Goal: Book appointment/travel/reservation

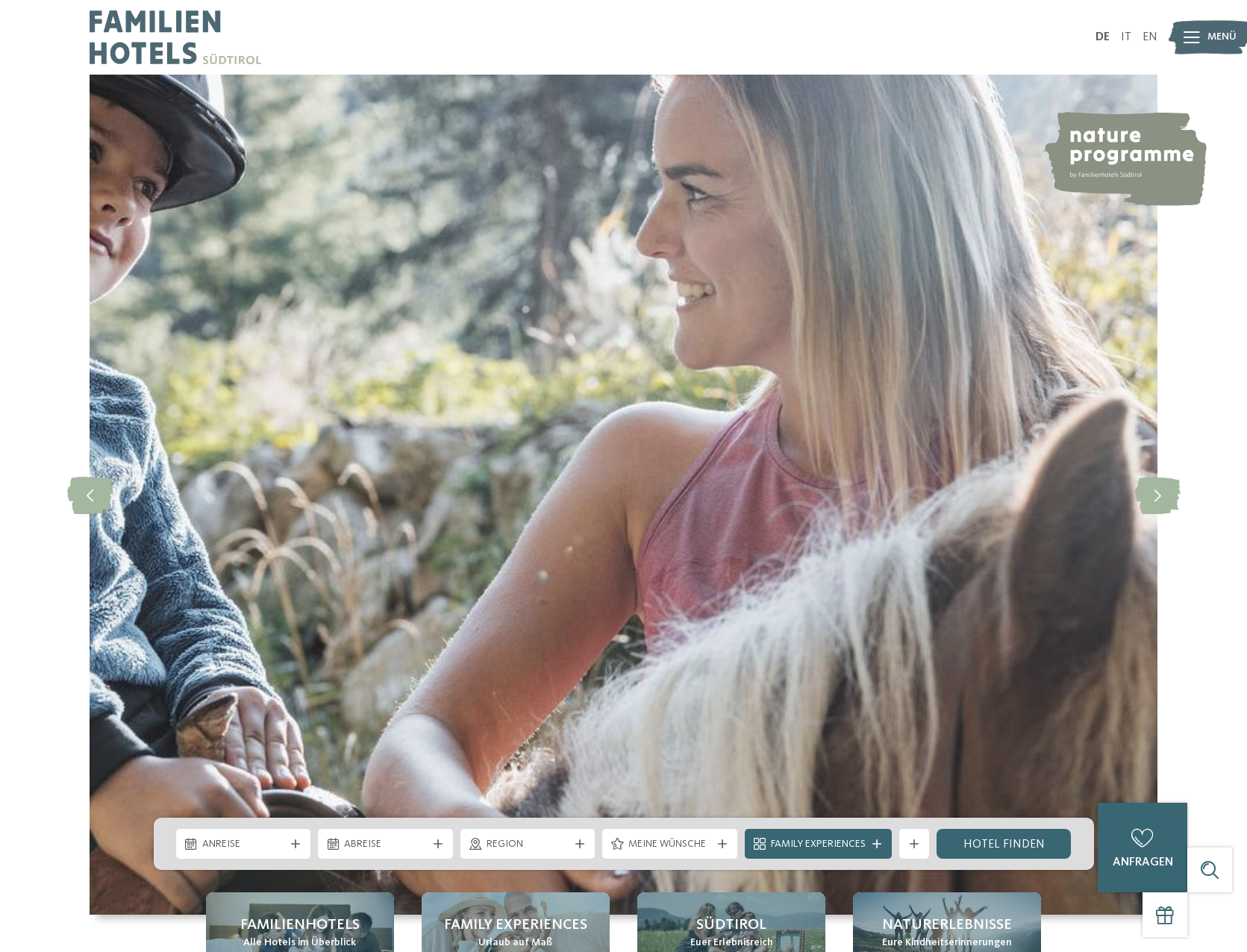
click at [1195, 40] on icon at bounding box center [1191, 36] width 16 height 12
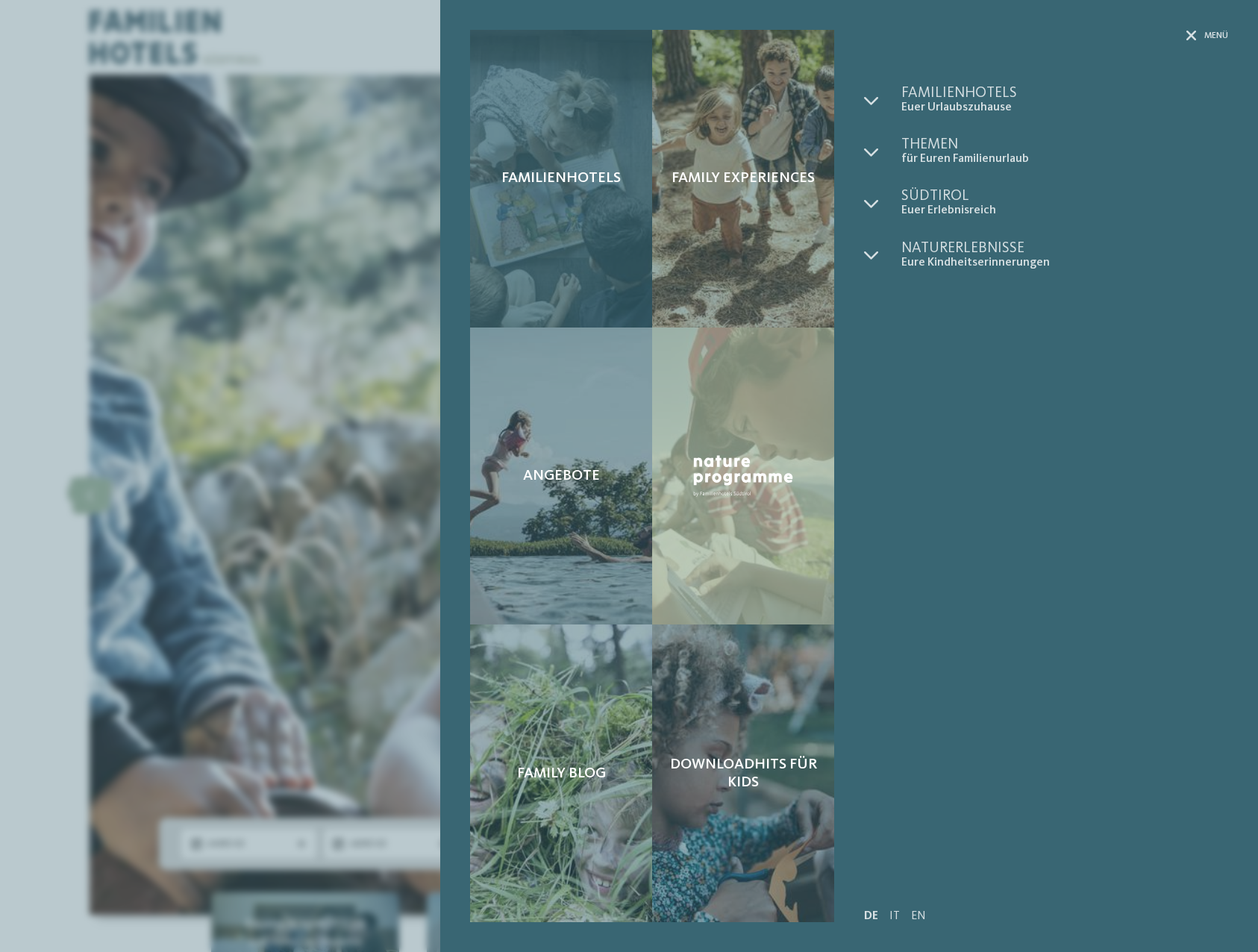
click at [582, 236] on div "Familienhotels" at bounding box center [561, 178] width 182 height 297
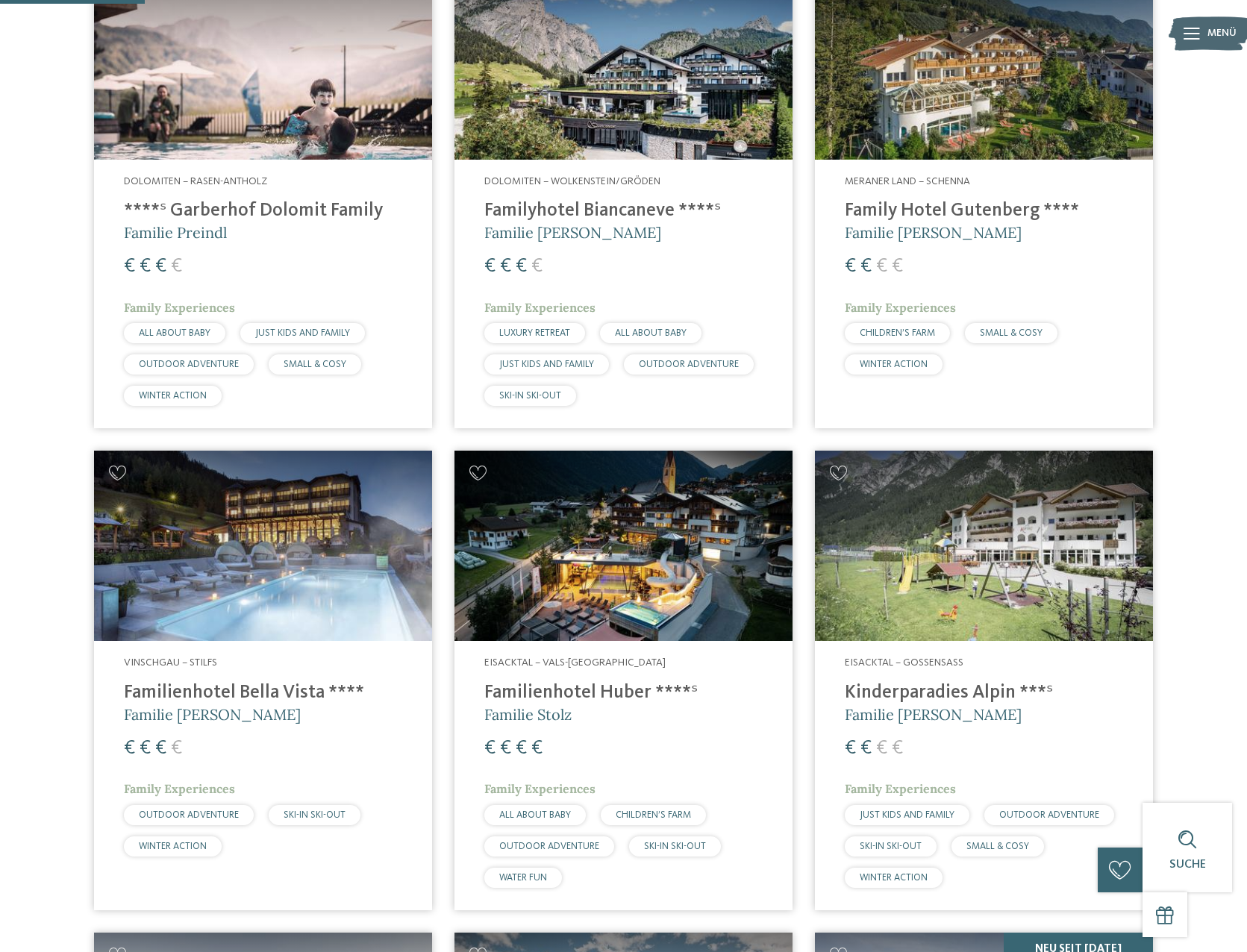
scroll to position [597, 0]
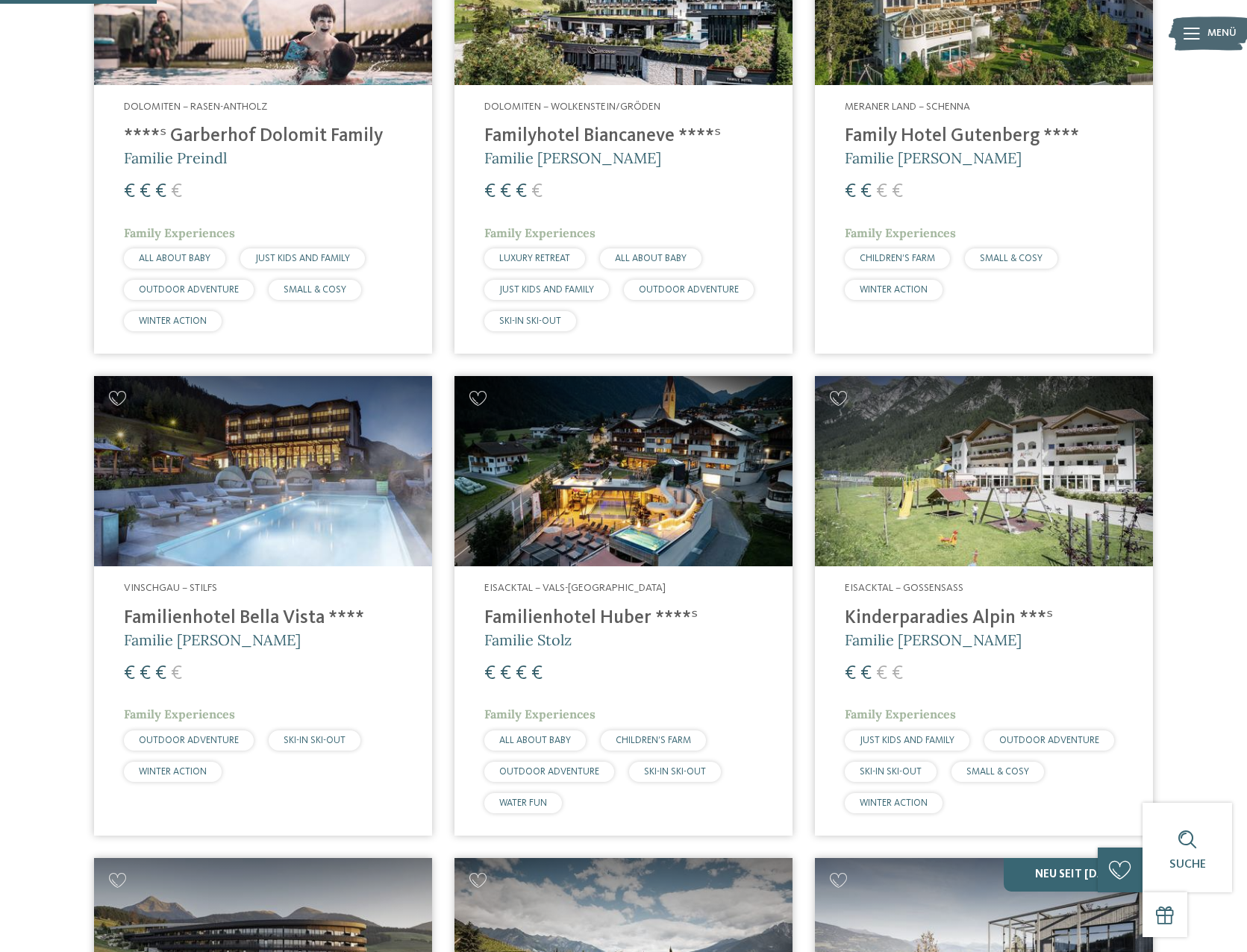
click at [696, 476] on img at bounding box center [623, 471] width 338 height 190
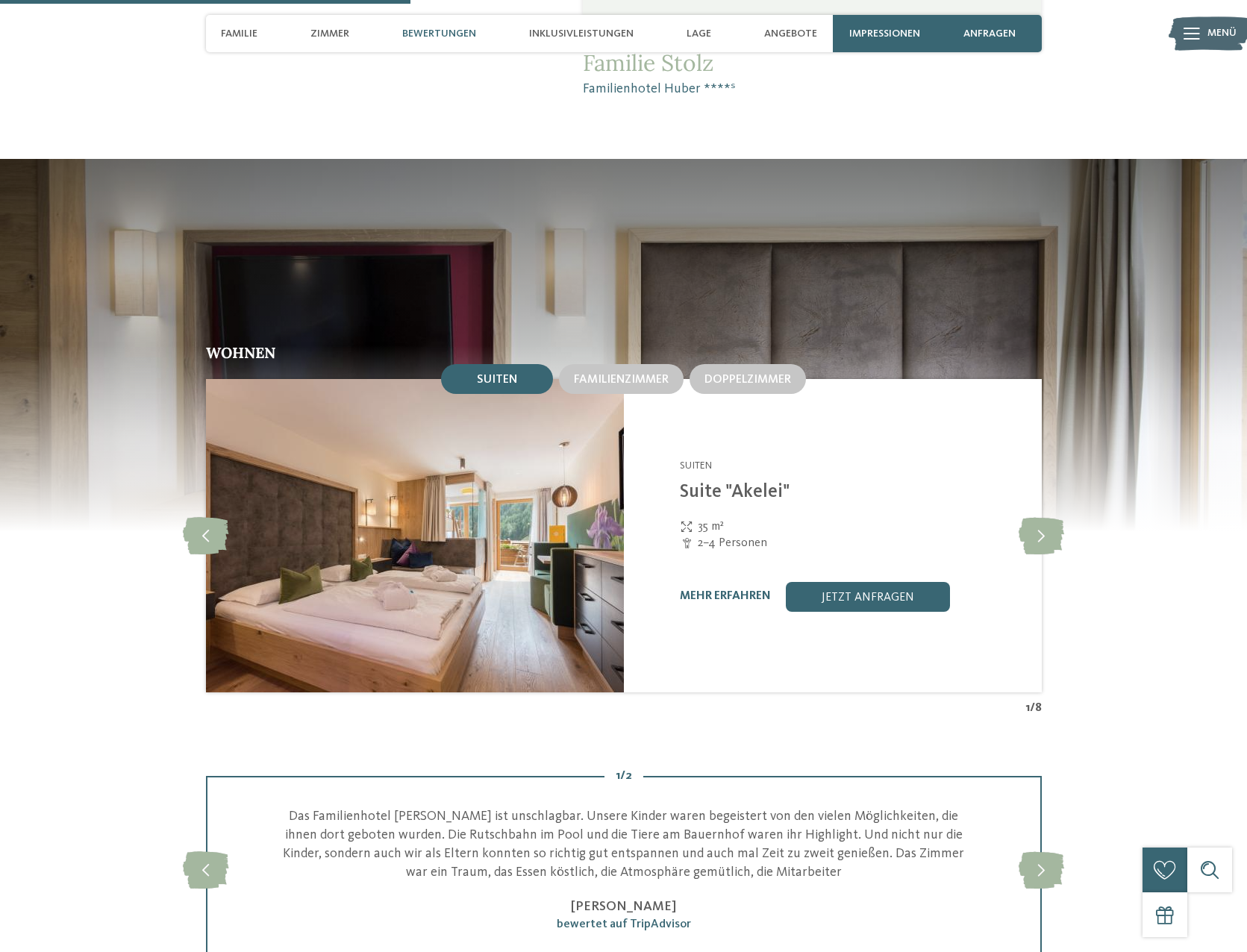
scroll to position [1791, 0]
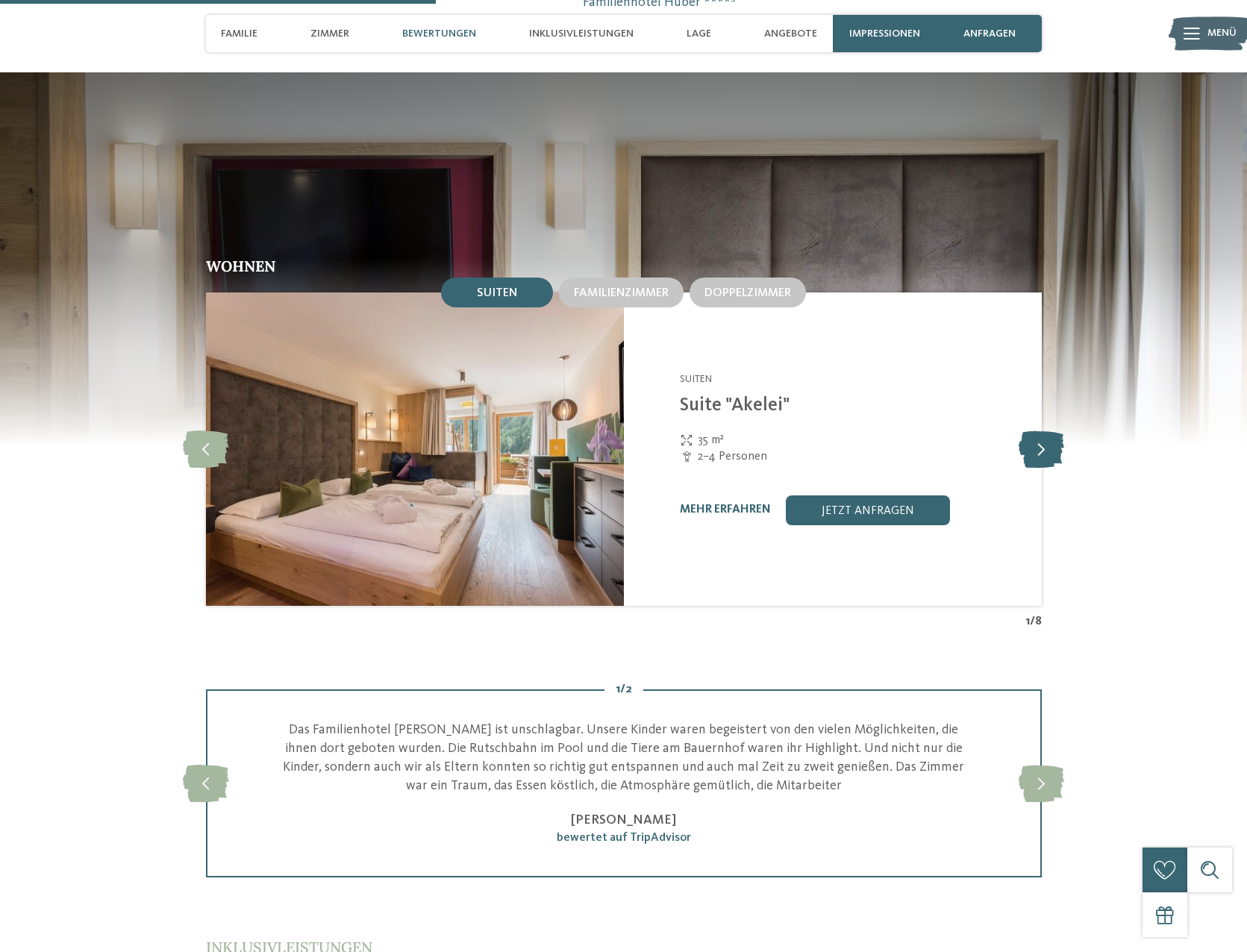
click at [1053, 430] on icon at bounding box center [1041, 449] width 46 height 37
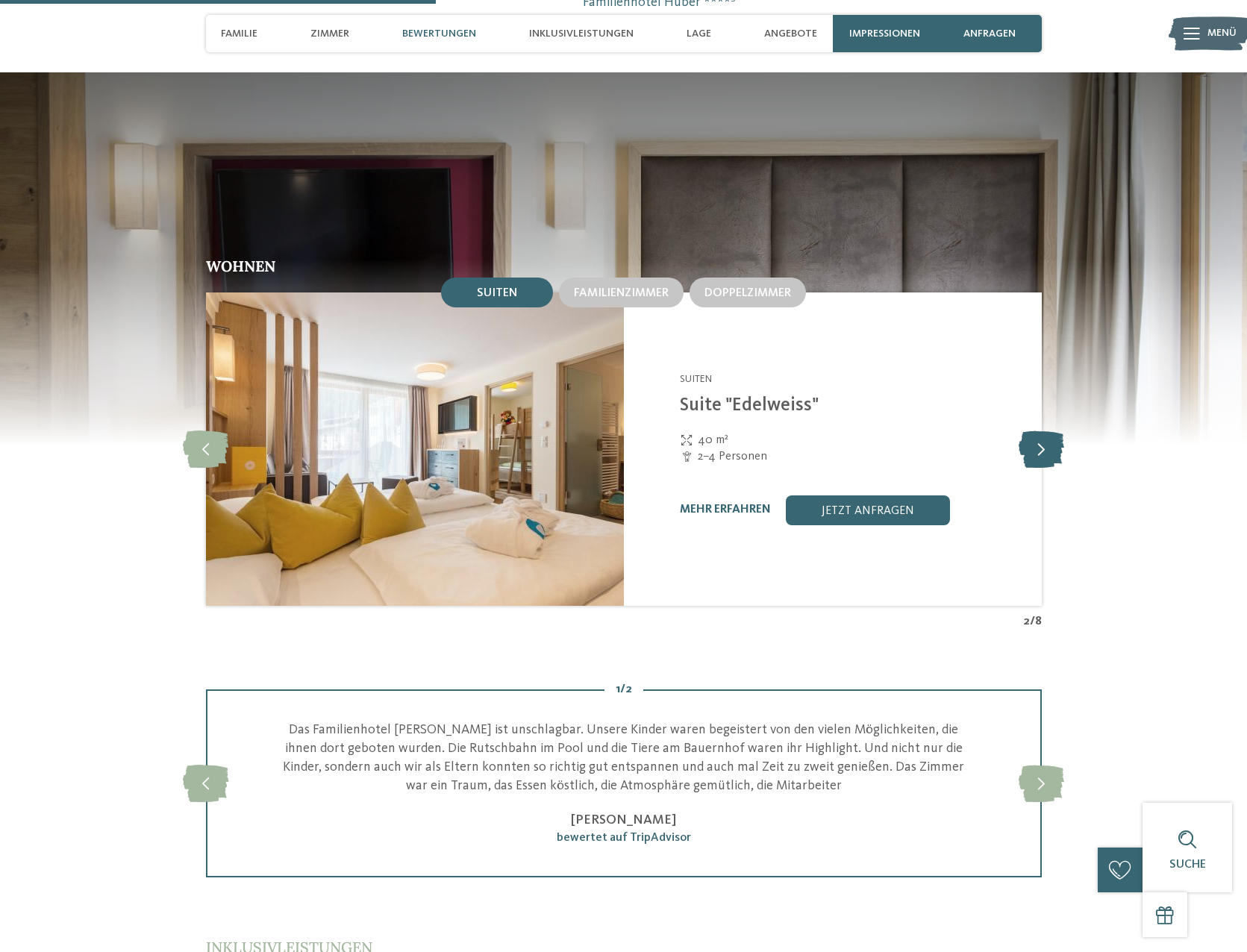
click at [1053, 430] on icon at bounding box center [1041, 449] width 46 height 37
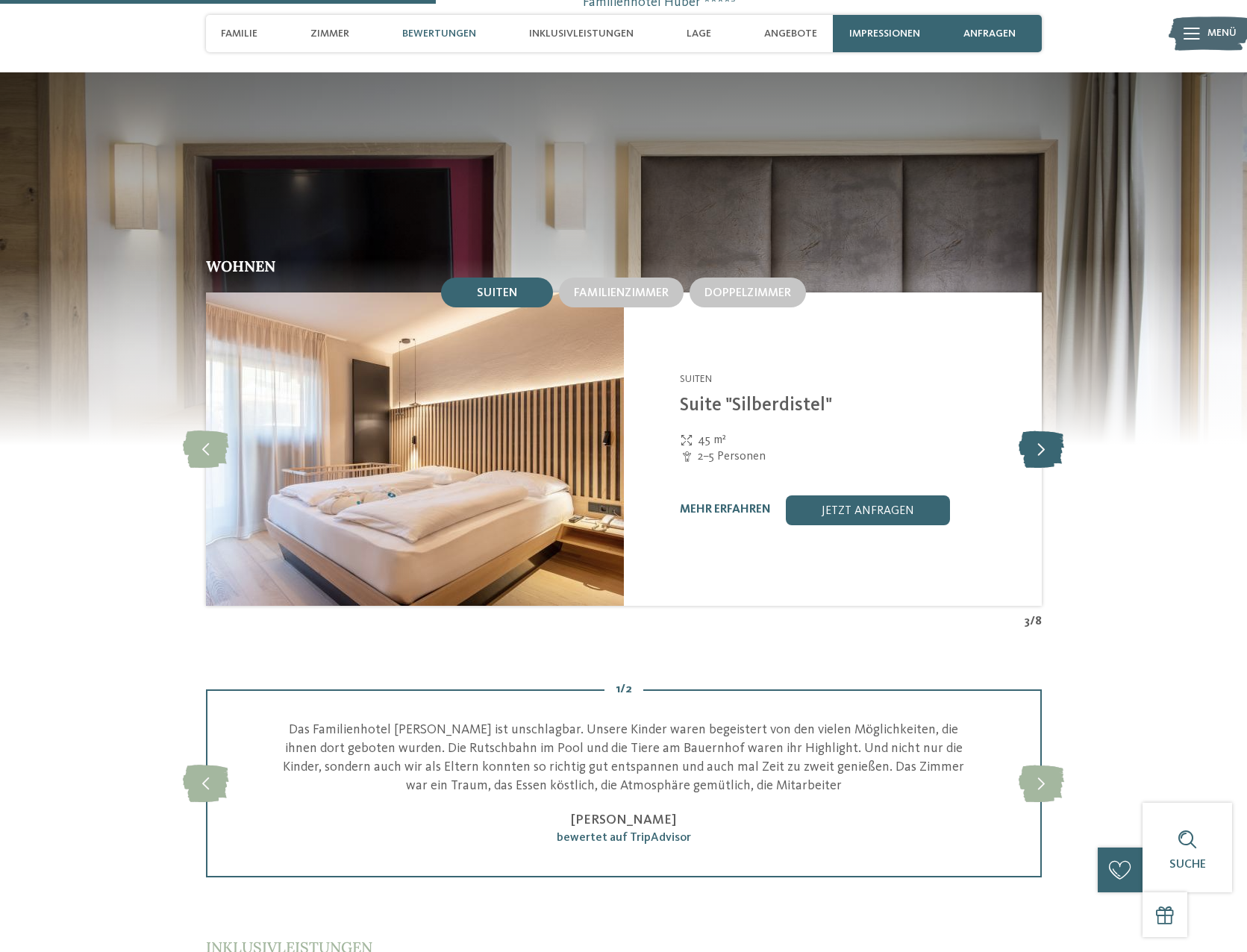
click at [1053, 430] on icon at bounding box center [1041, 449] width 46 height 37
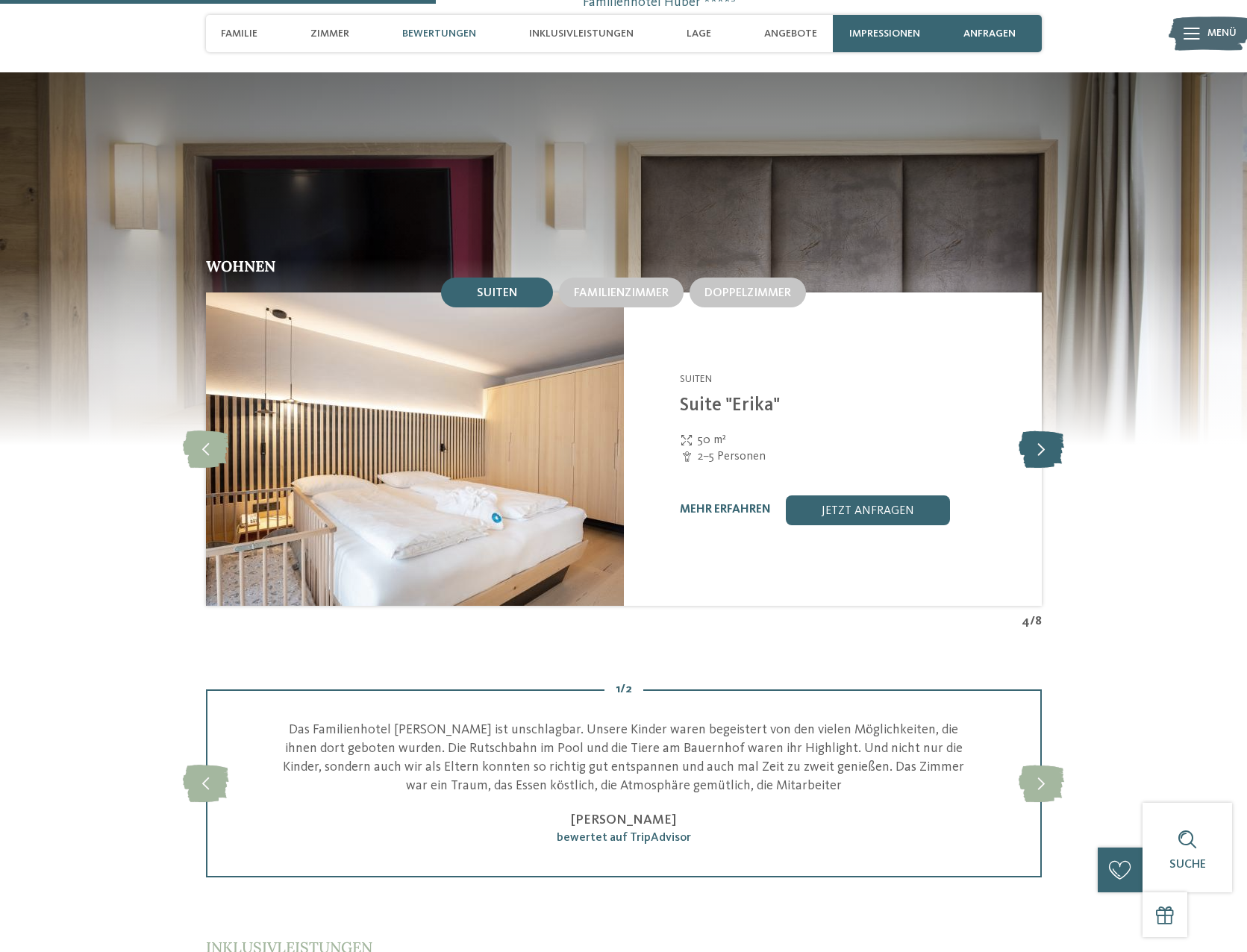
click at [1053, 430] on icon at bounding box center [1041, 449] width 46 height 37
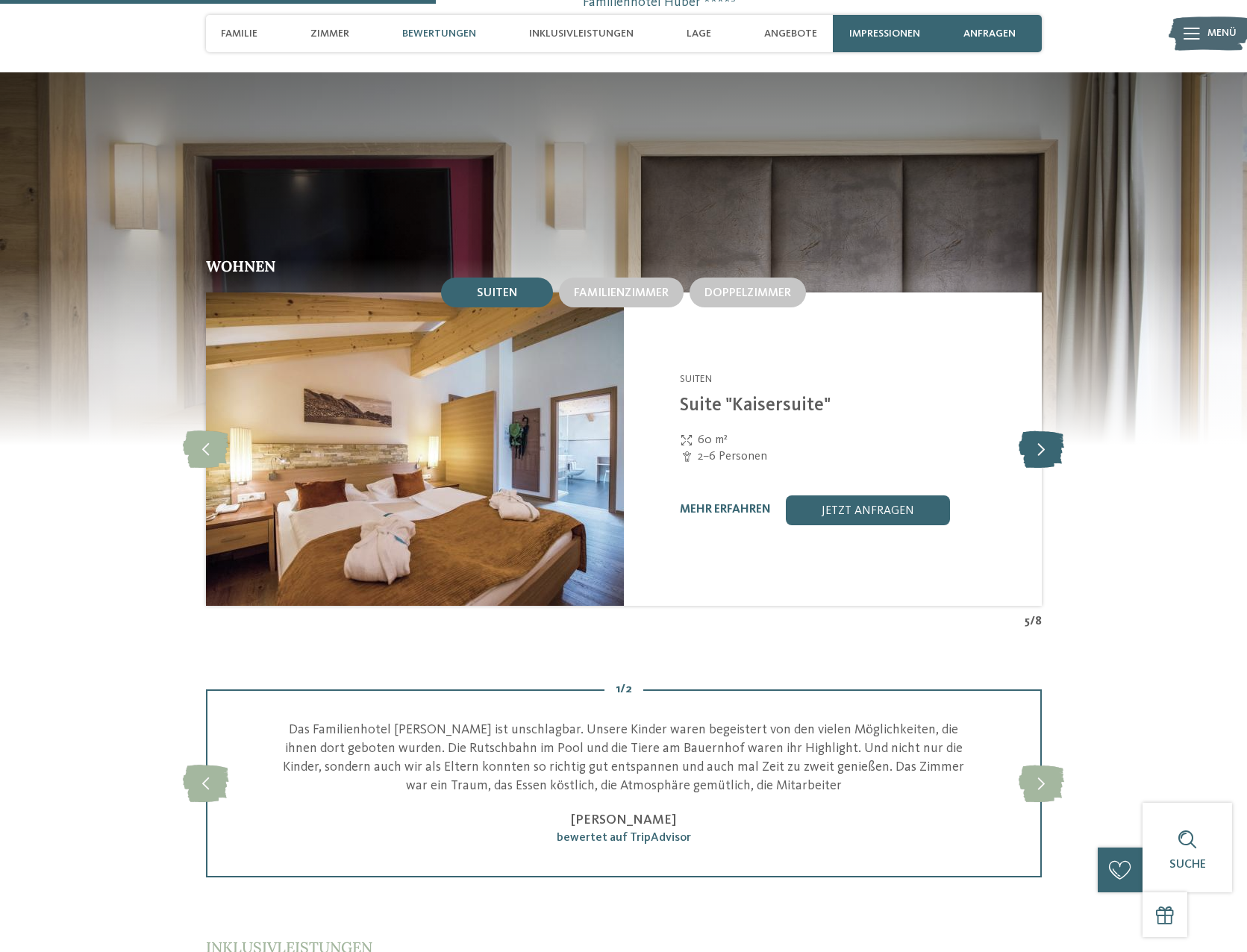
click at [1053, 430] on icon at bounding box center [1041, 449] width 46 height 37
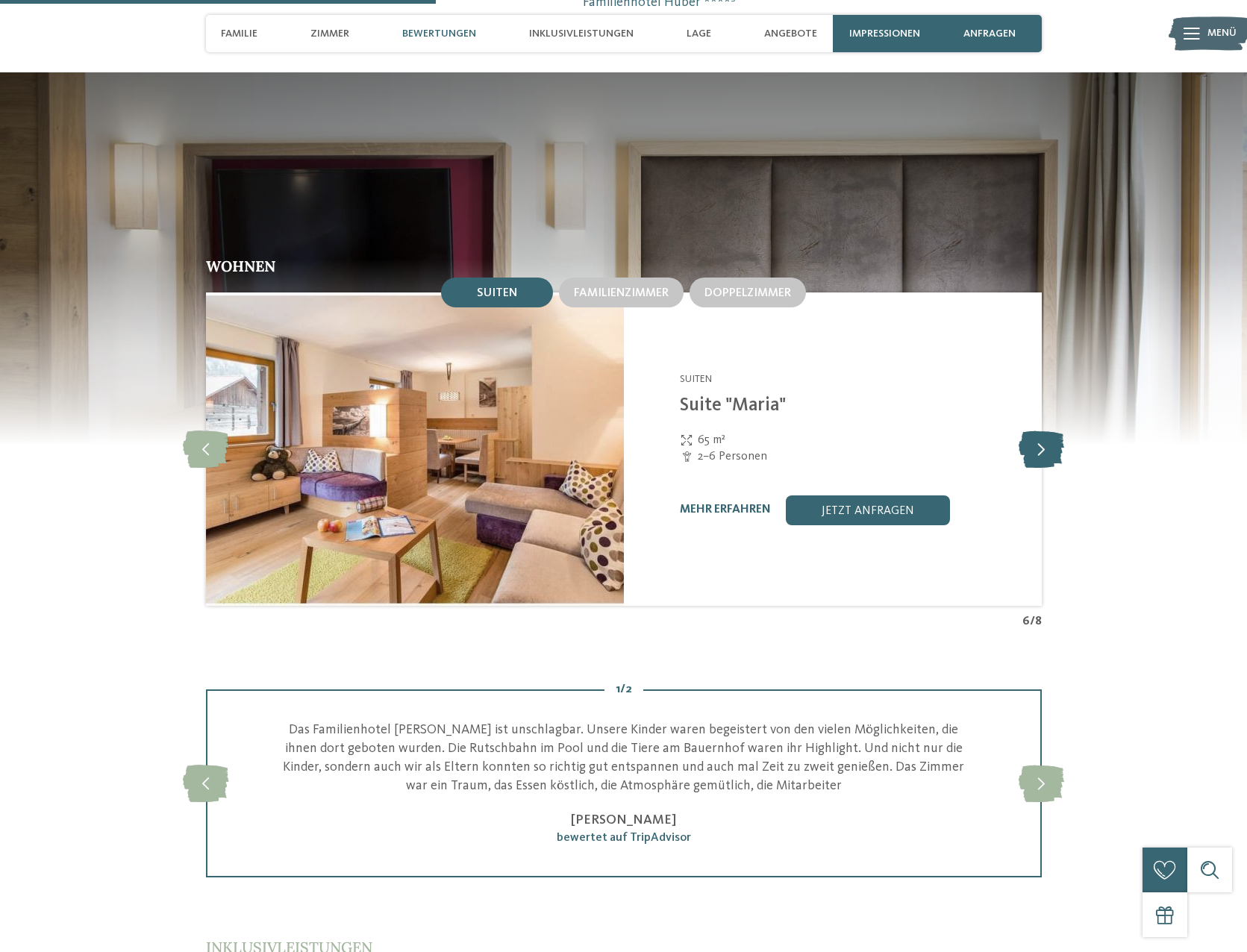
click at [1053, 430] on icon at bounding box center [1041, 449] width 46 height 37
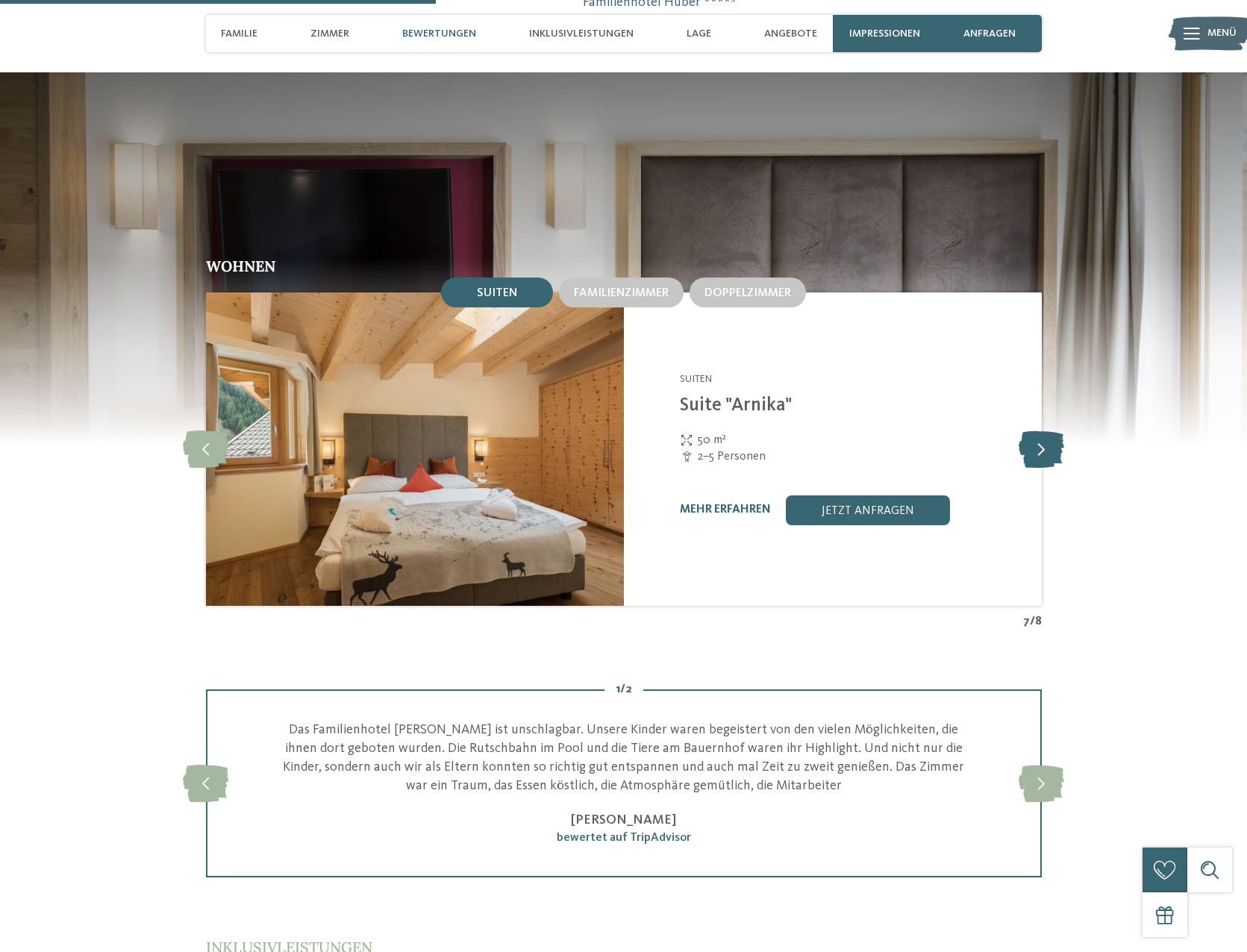
click at [1053, 430] on icon at bounding box center [1041, 449] width 46 height 37
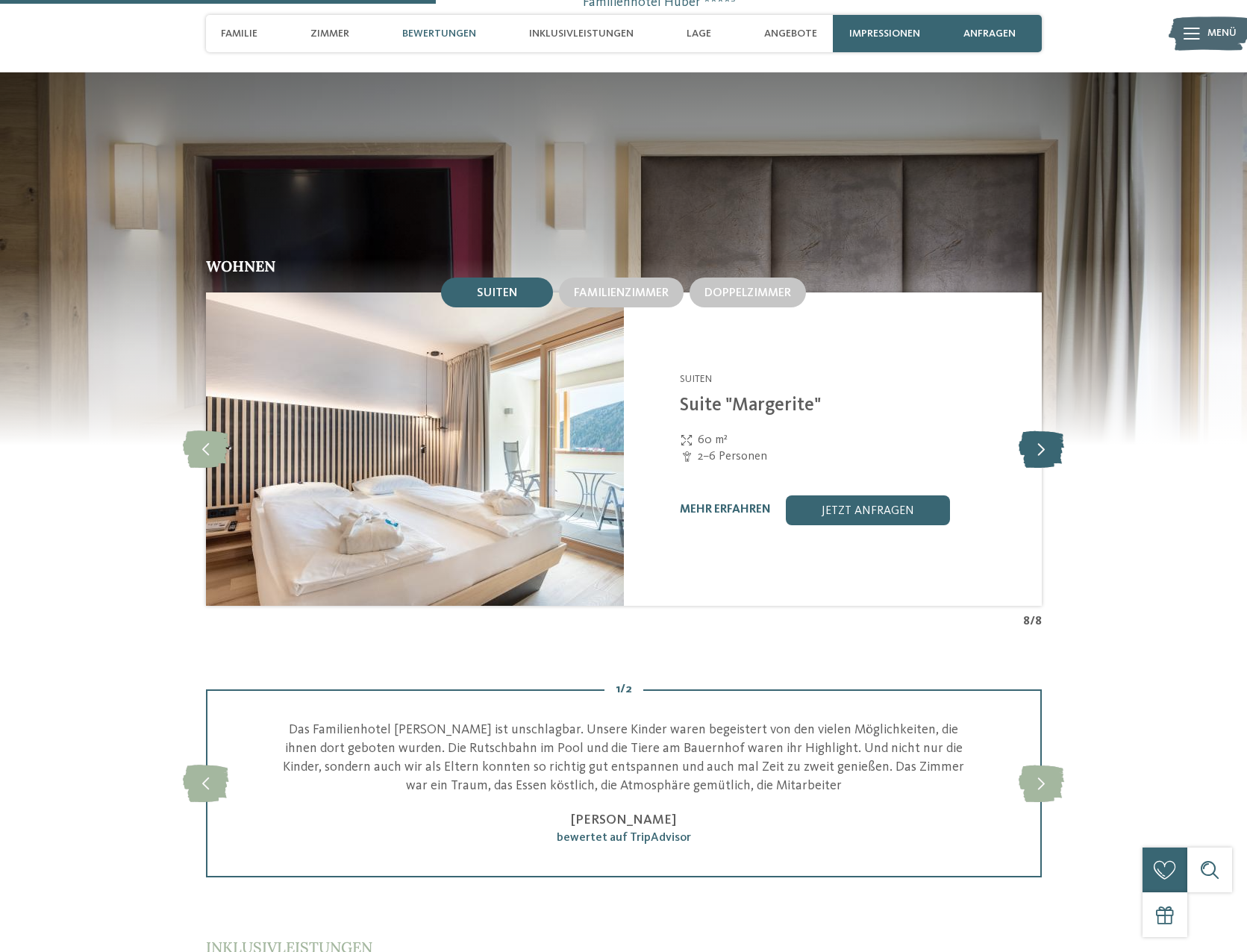
click at [1053, 430] on icon at bounding box center [1041, 449] width 46 height 37
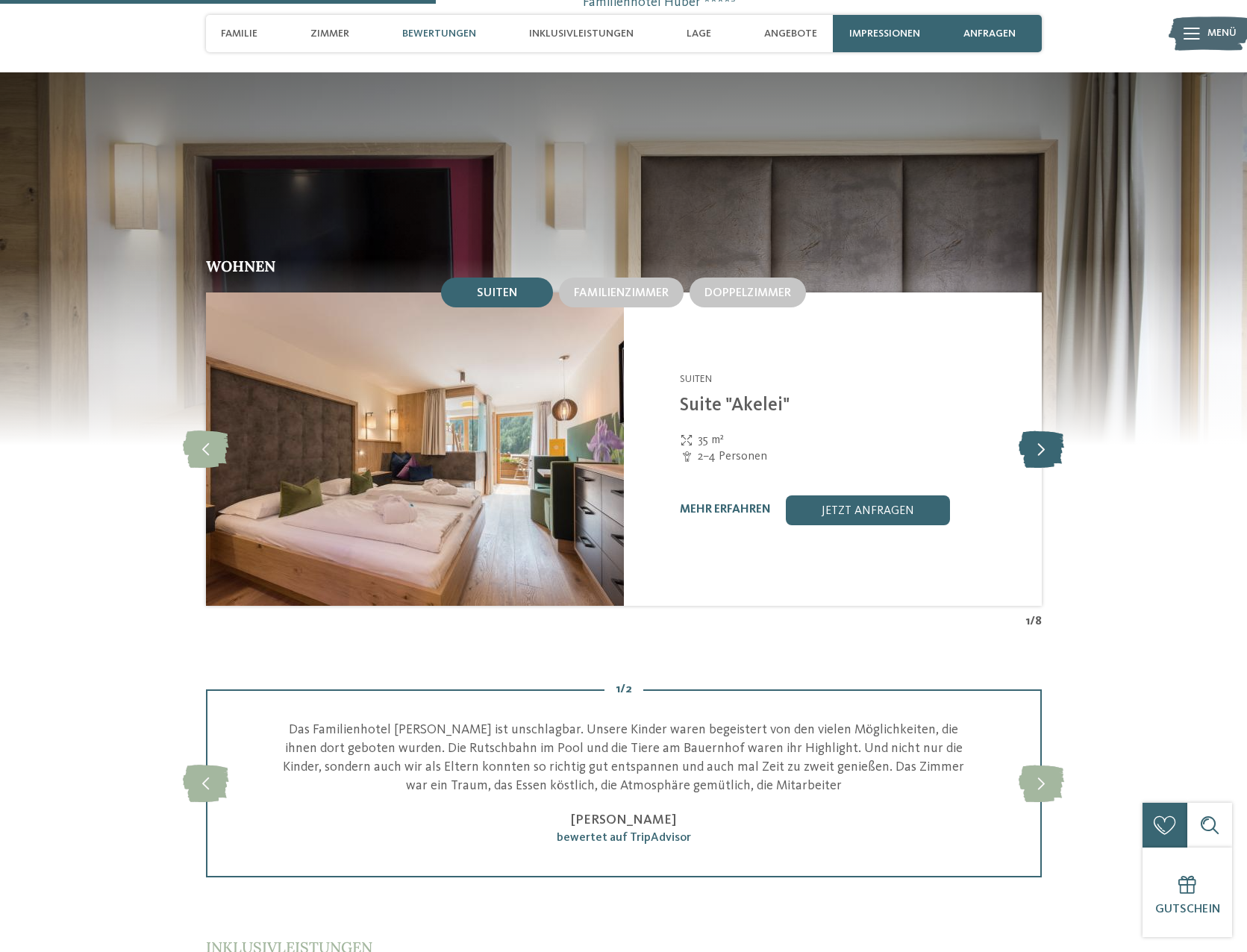
click at [1053, 430] on icon at bounding box center [1041, 449] width 46 height 37
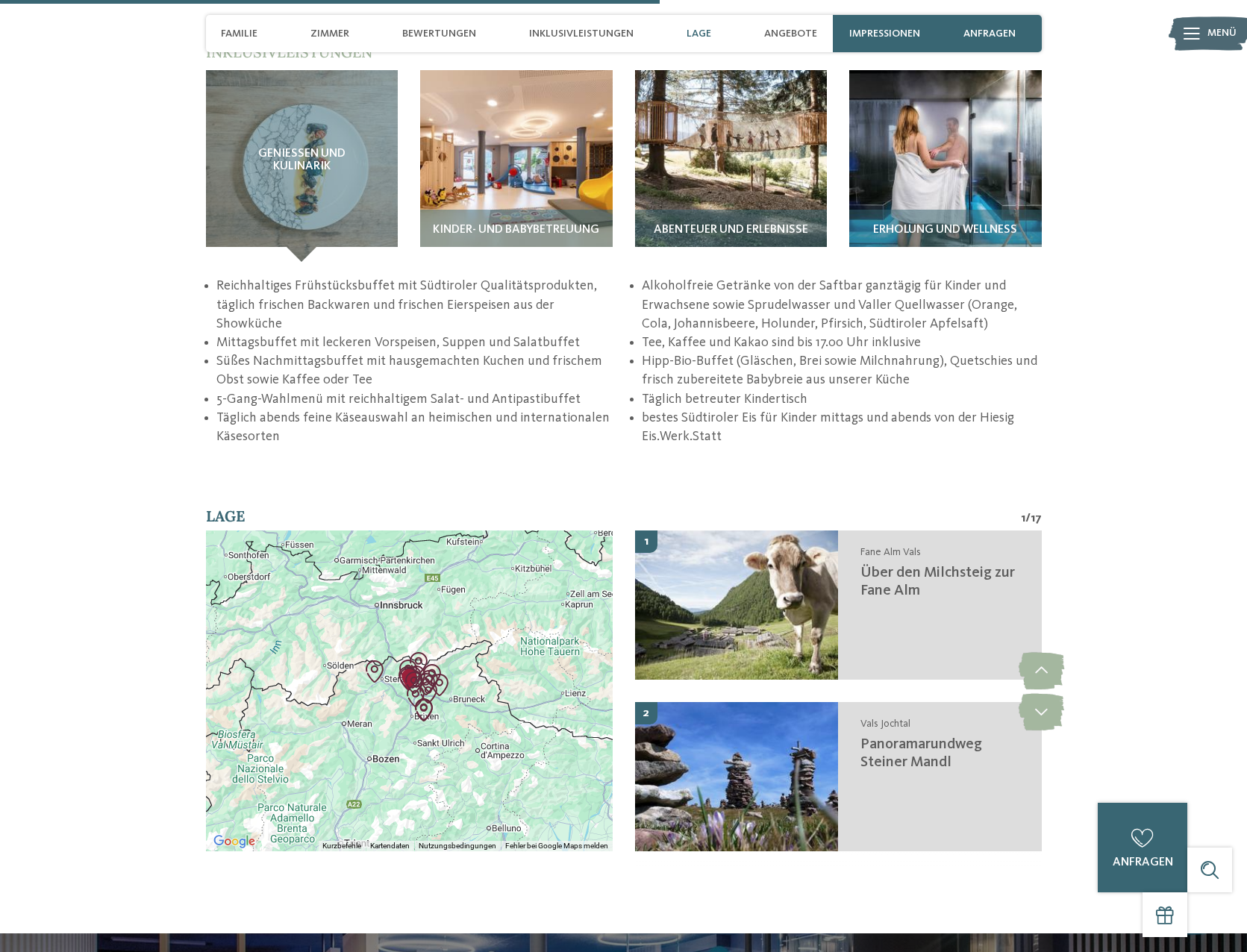
scroll to position [2761, 0]
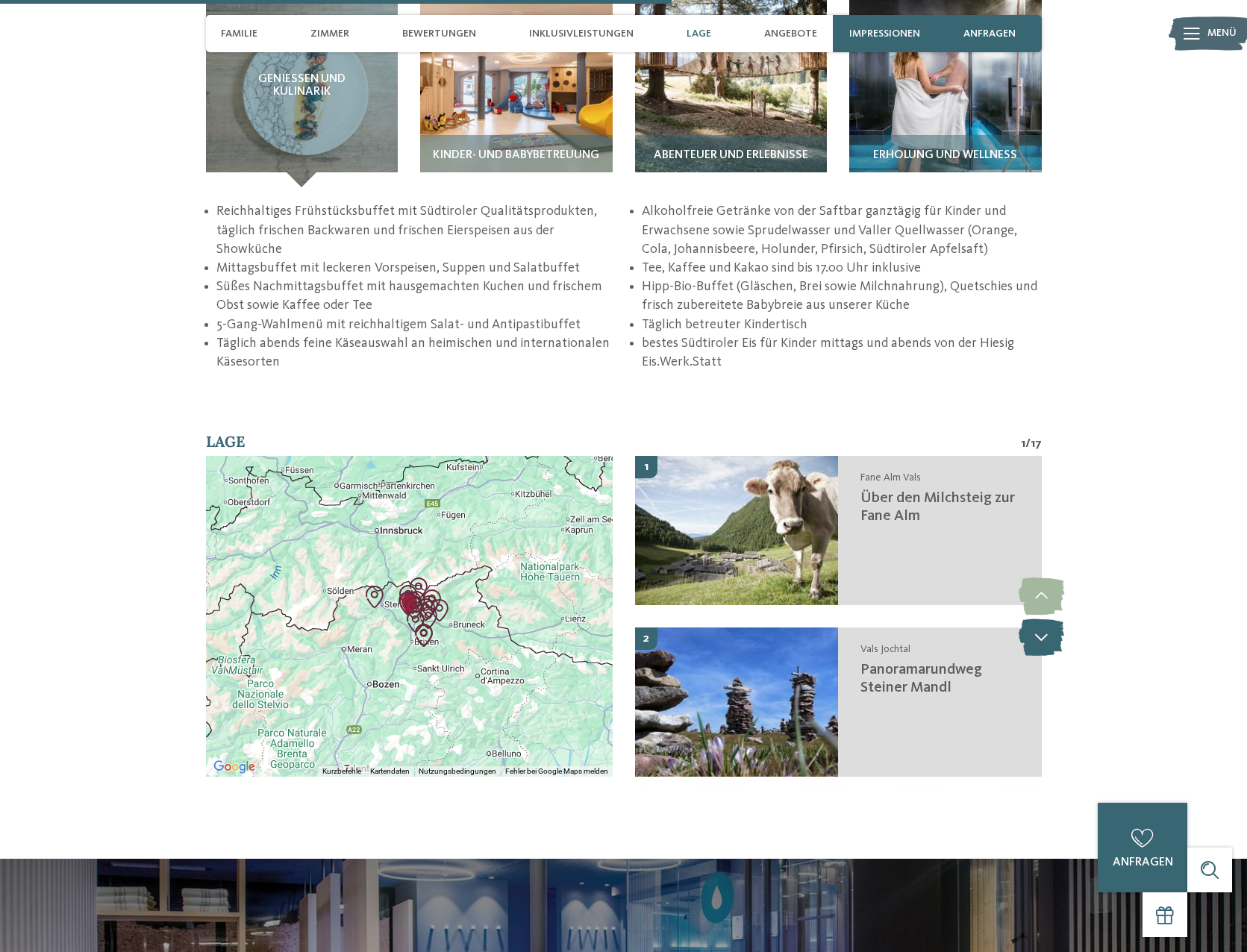
click at [1036, 619] on icon at bounding box center [1041, 638] width 46 height 37
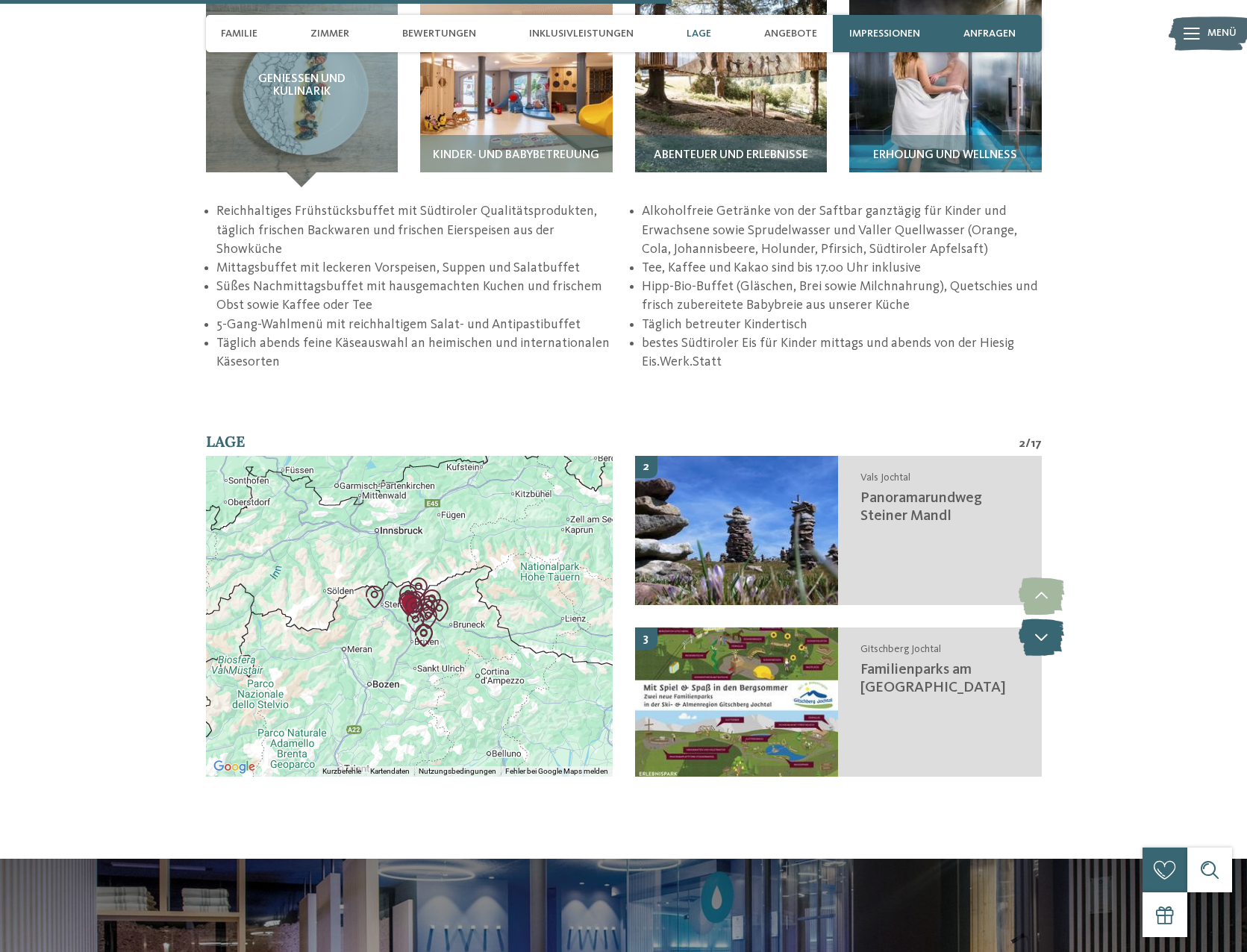
click at [1036, 619] on icon at bounding box center [1041, 638] width 46 height 37
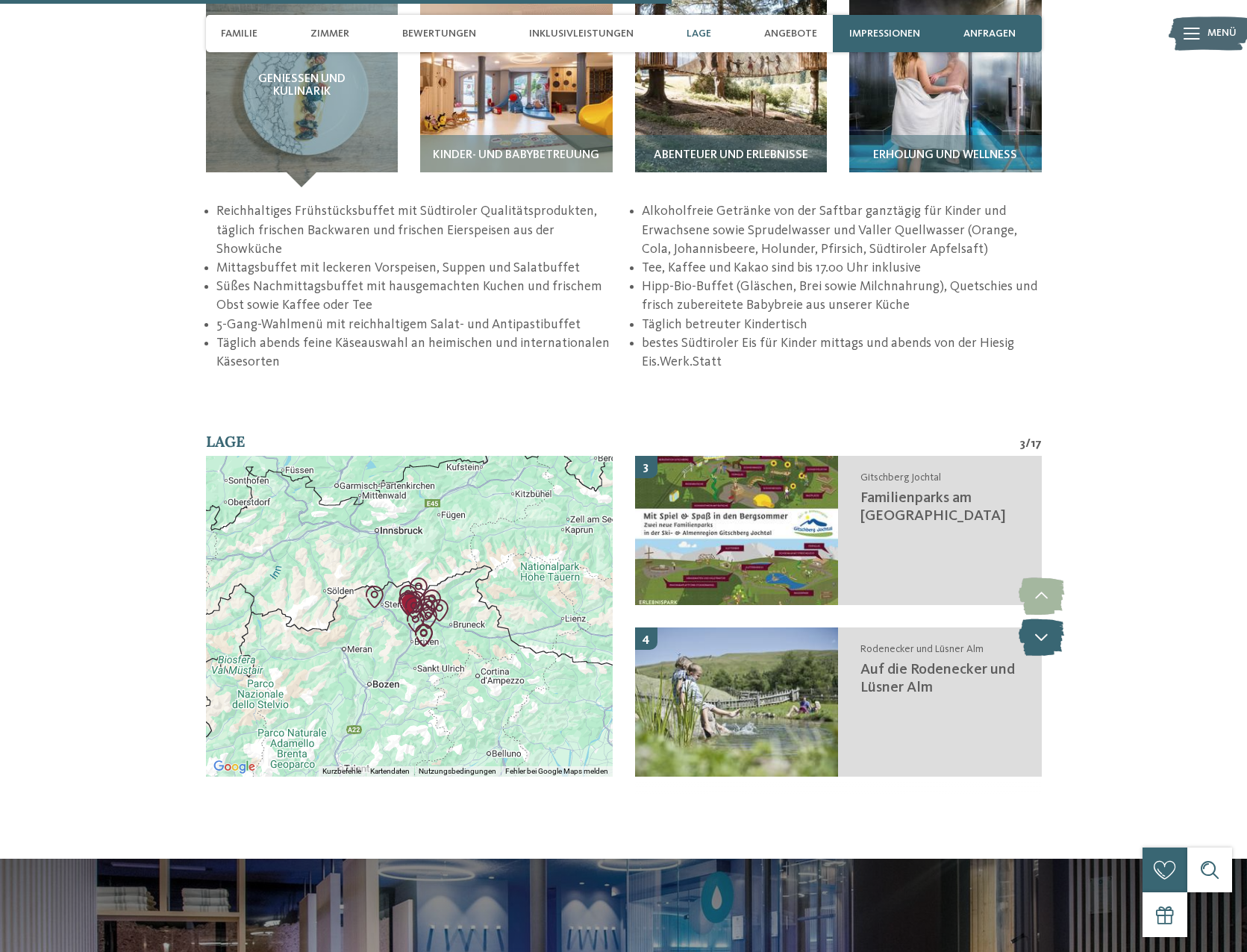
click at [1036, 619] on icon at bounding box center [1041, 638] width 46 height 37
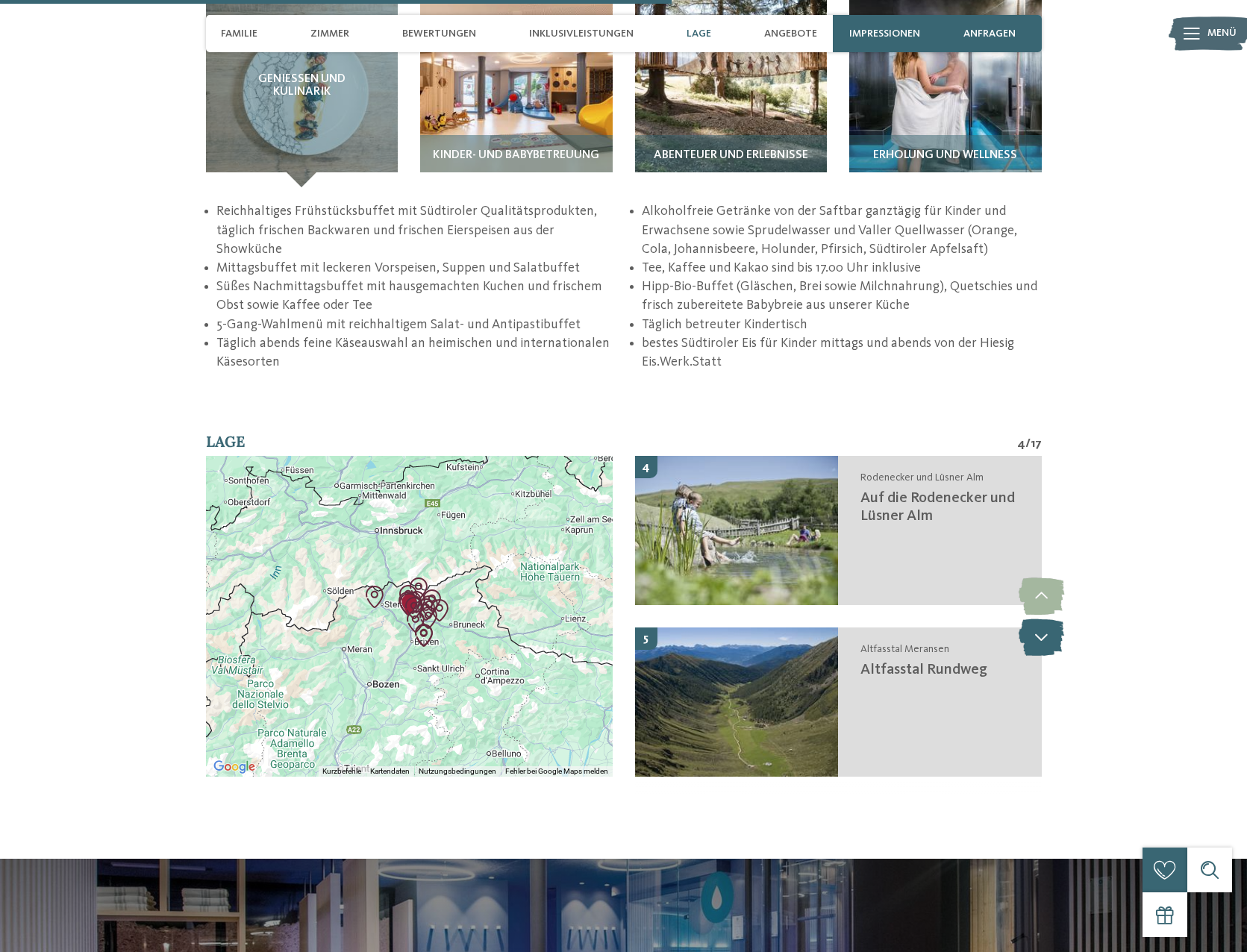
click at [1036, 619] on icon at bounding box center [1041, 638] width 46 height 37
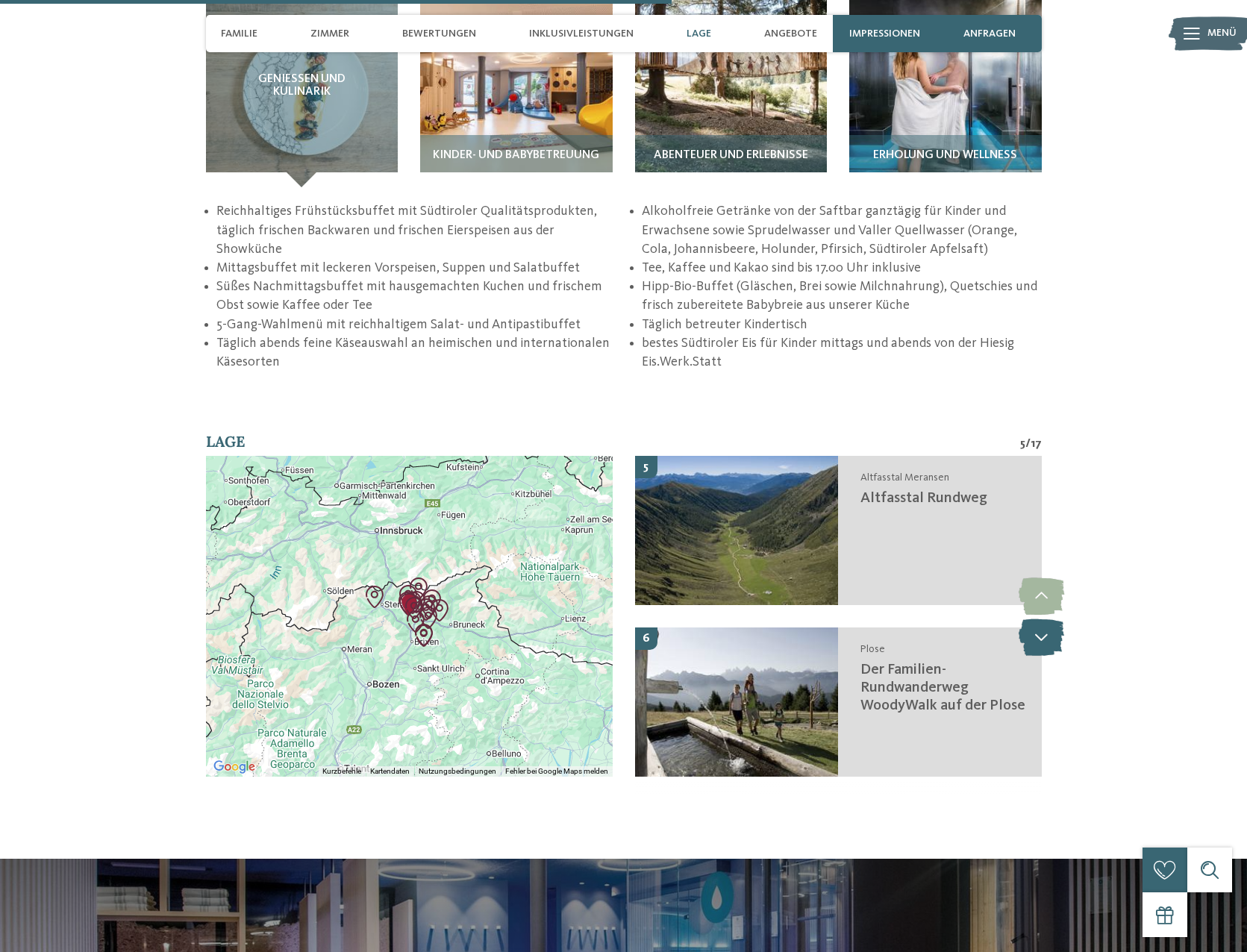
click at [1036, 619] on icon at bounding box center [1041, 638] width 46 height 37
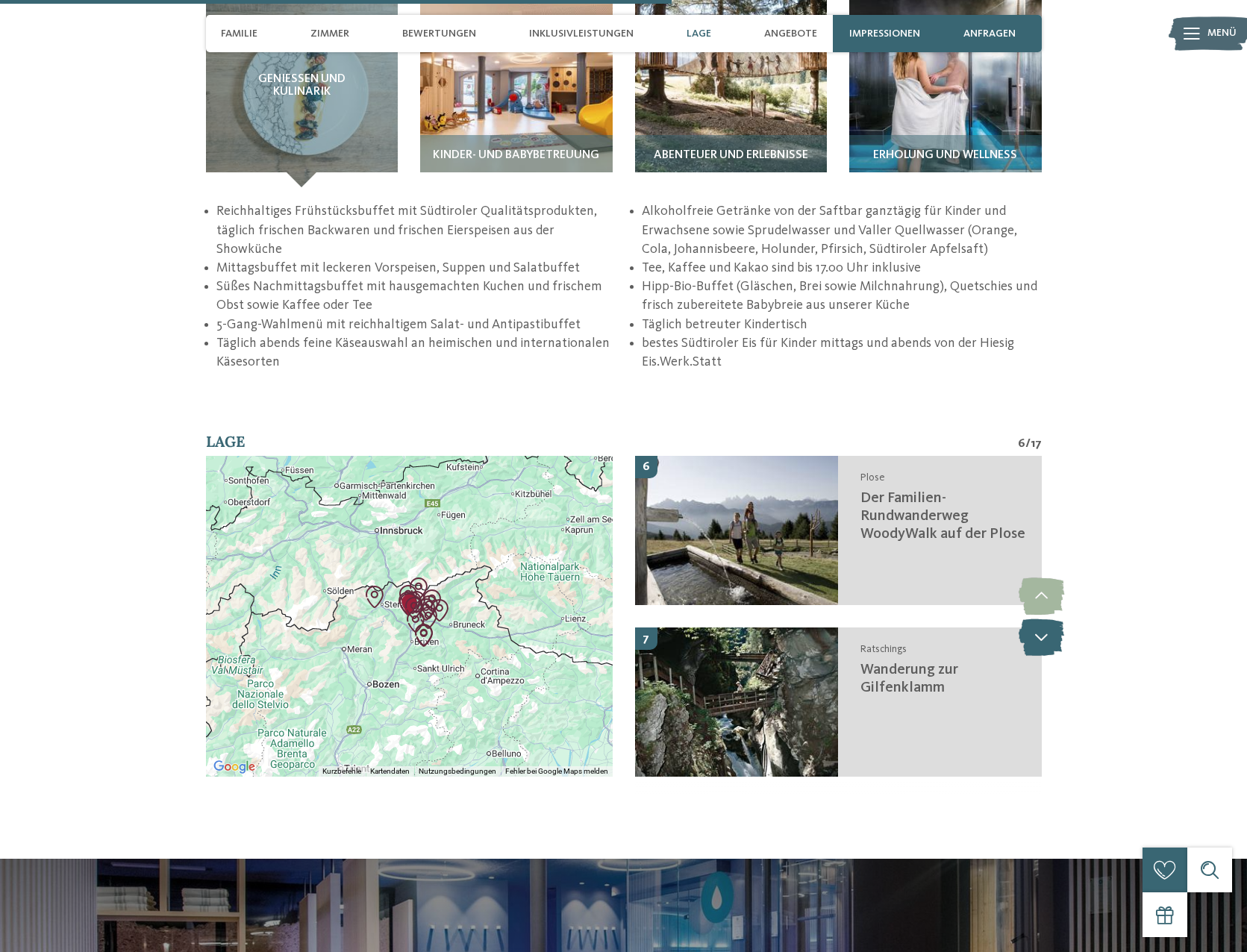
click at [1036, 619] on icon at bounding box center [1041, 638] width 46 height 37
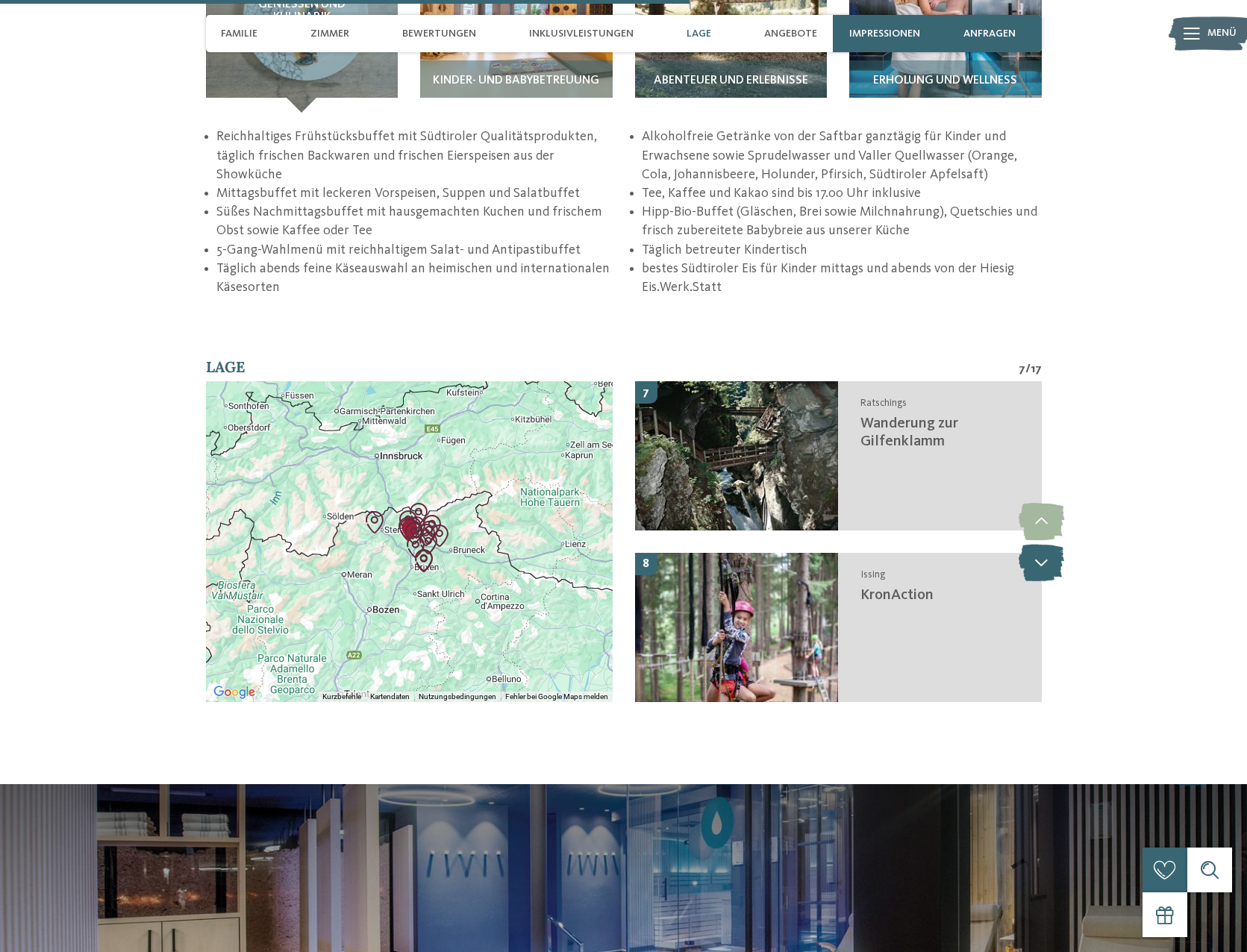
click at [1036, 570] on div "Issing KronAction" at bounding box center [940, 627] width 203 height 149
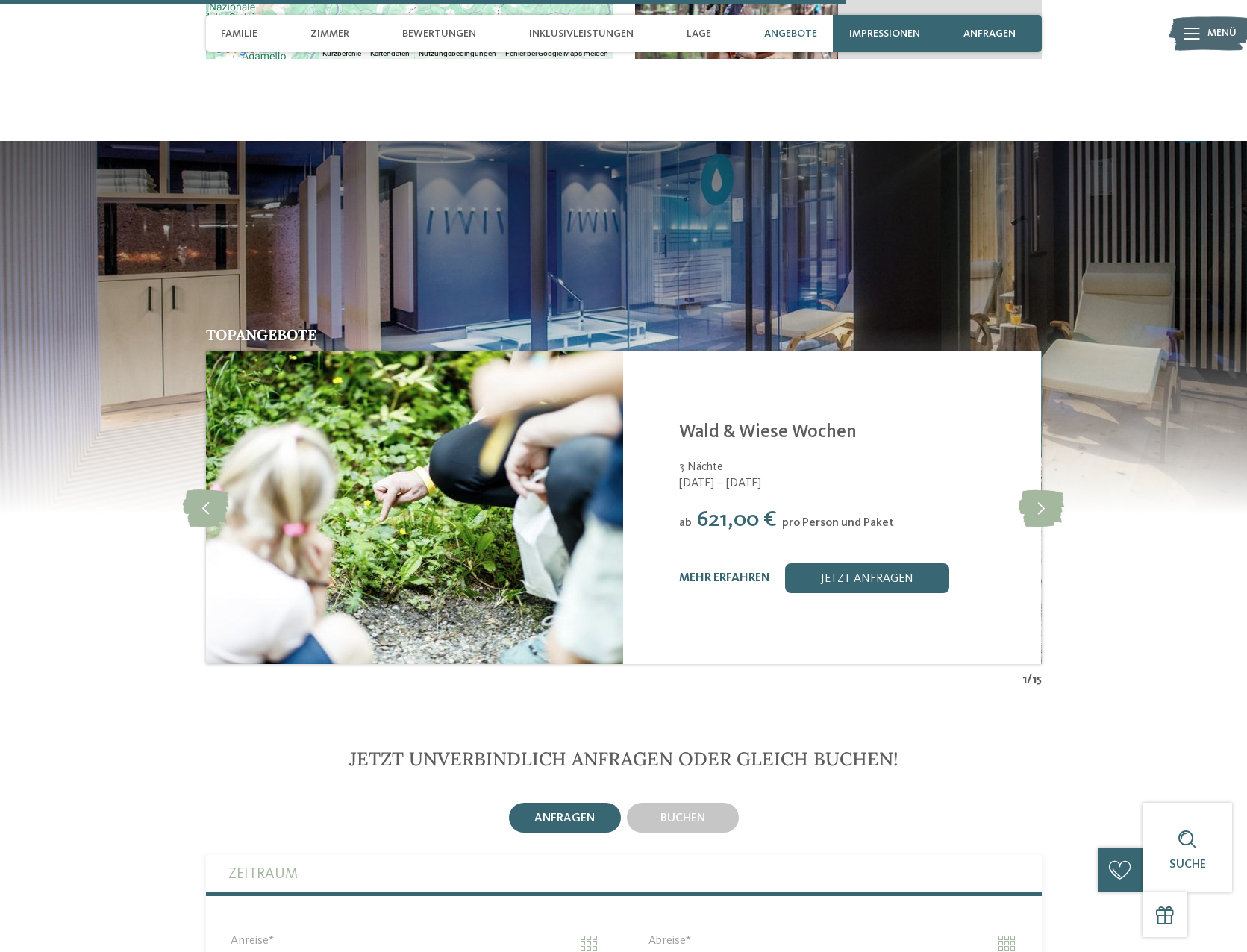
scroll to position [3492, 0]
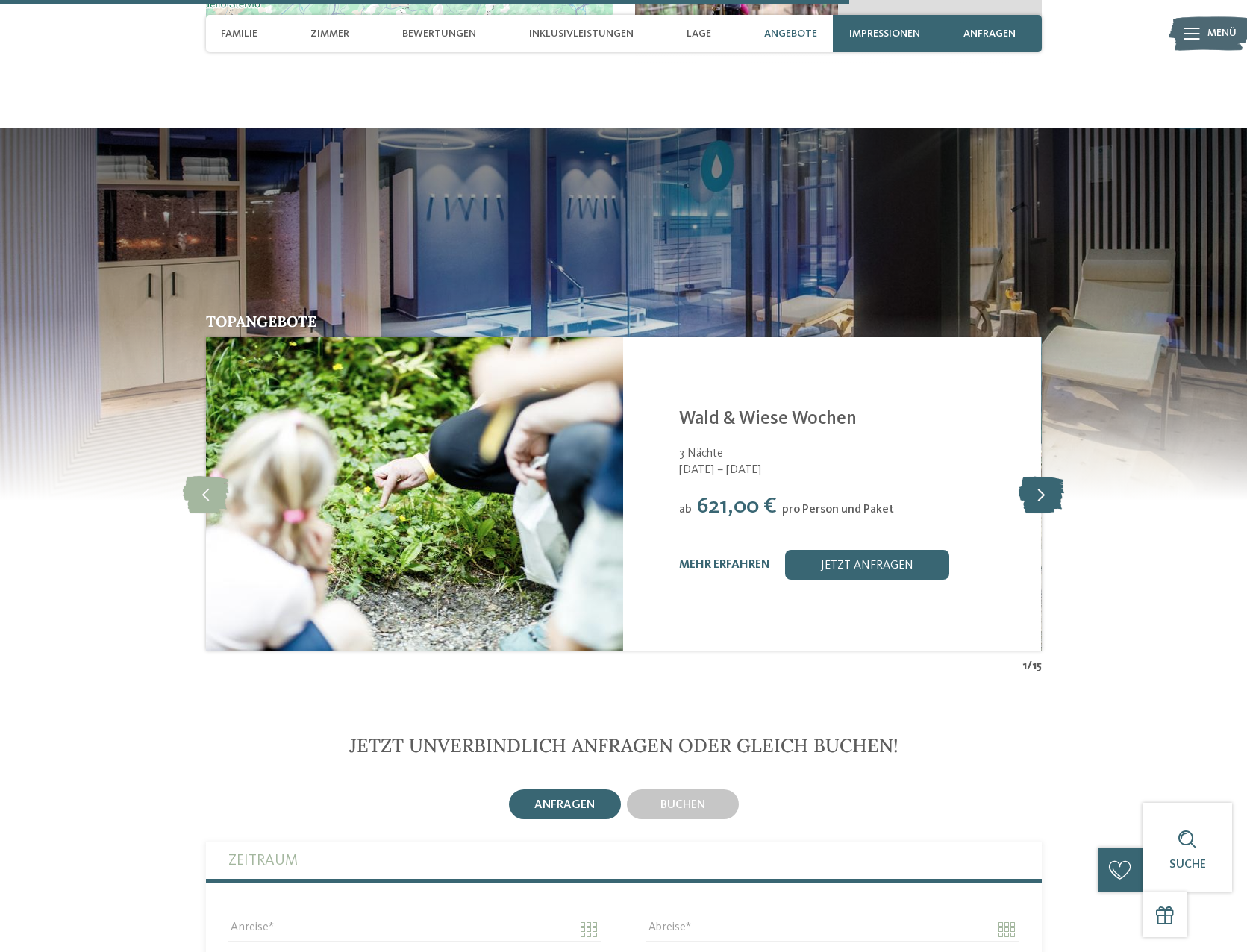
click at [1044, 475] on icon at bounding box center [1041, 494] width 46 height 37
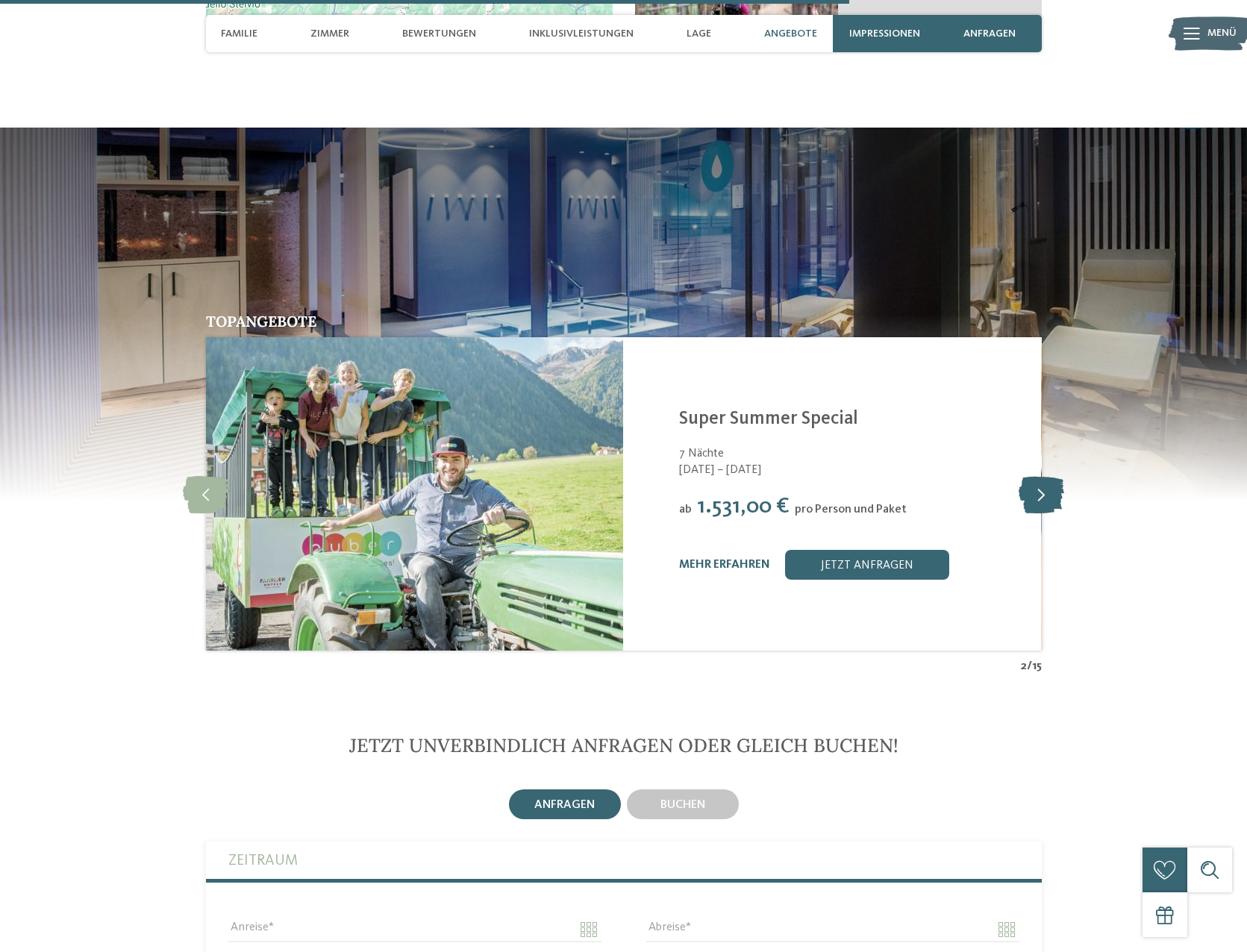
click at [1044, 475] on icon at bounding box center [1041, 494] width 46 height 37
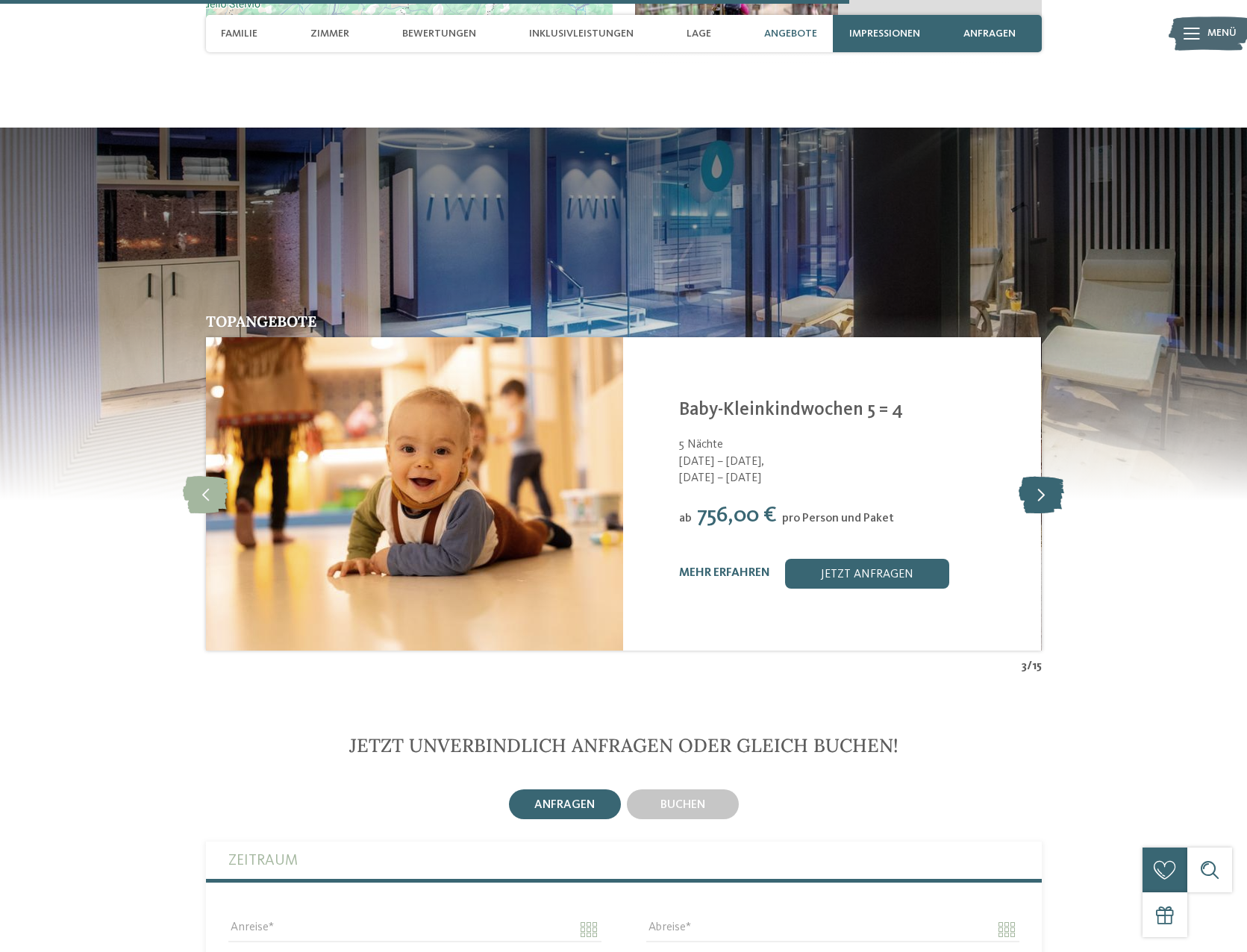
click at [1044, 475] on icon at bounding box center [1041, 494] width 46 height 37
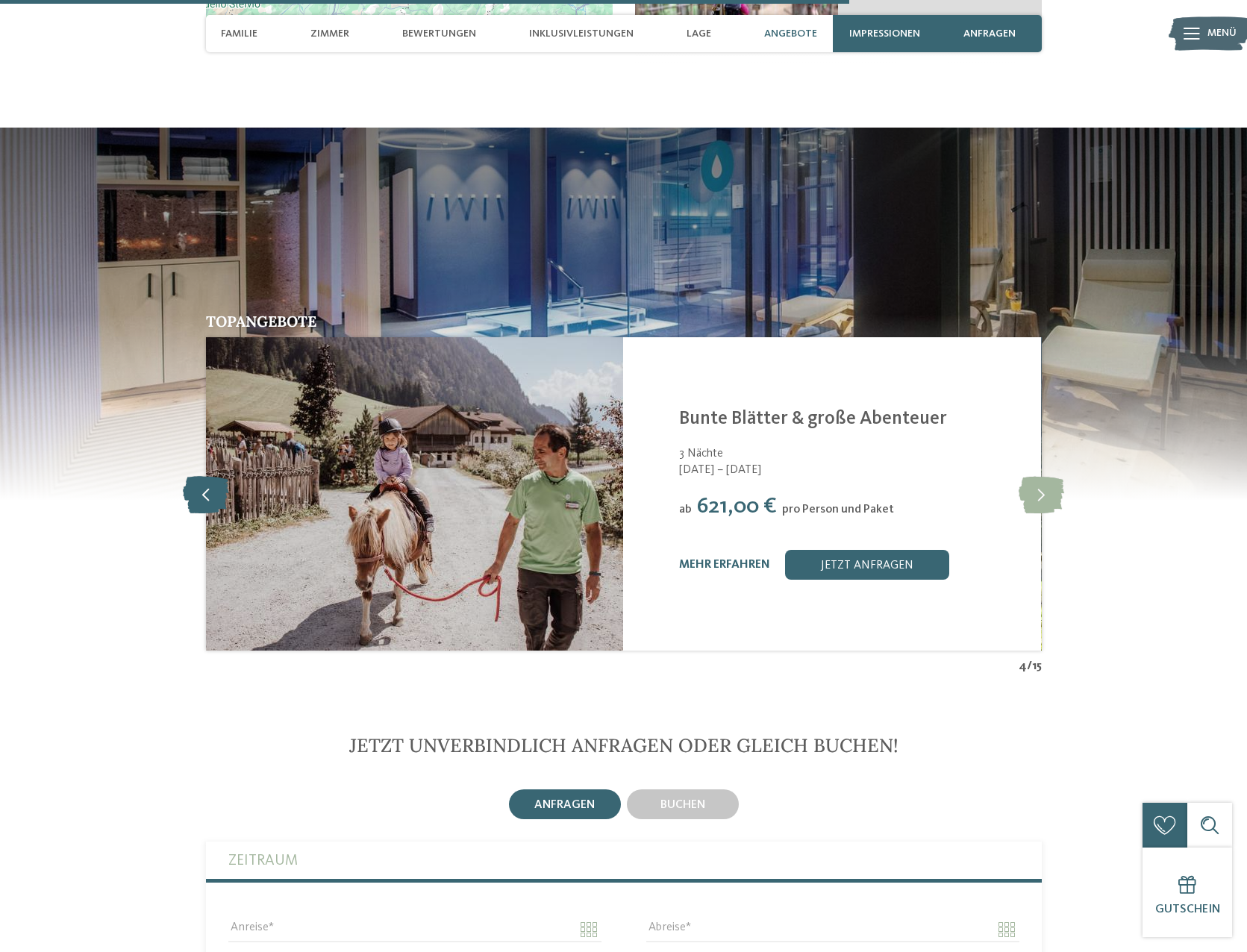
click at [200, 475] on icon at bounding box center [205, 494] width 46 height 37
